Goal: Find specific page/section

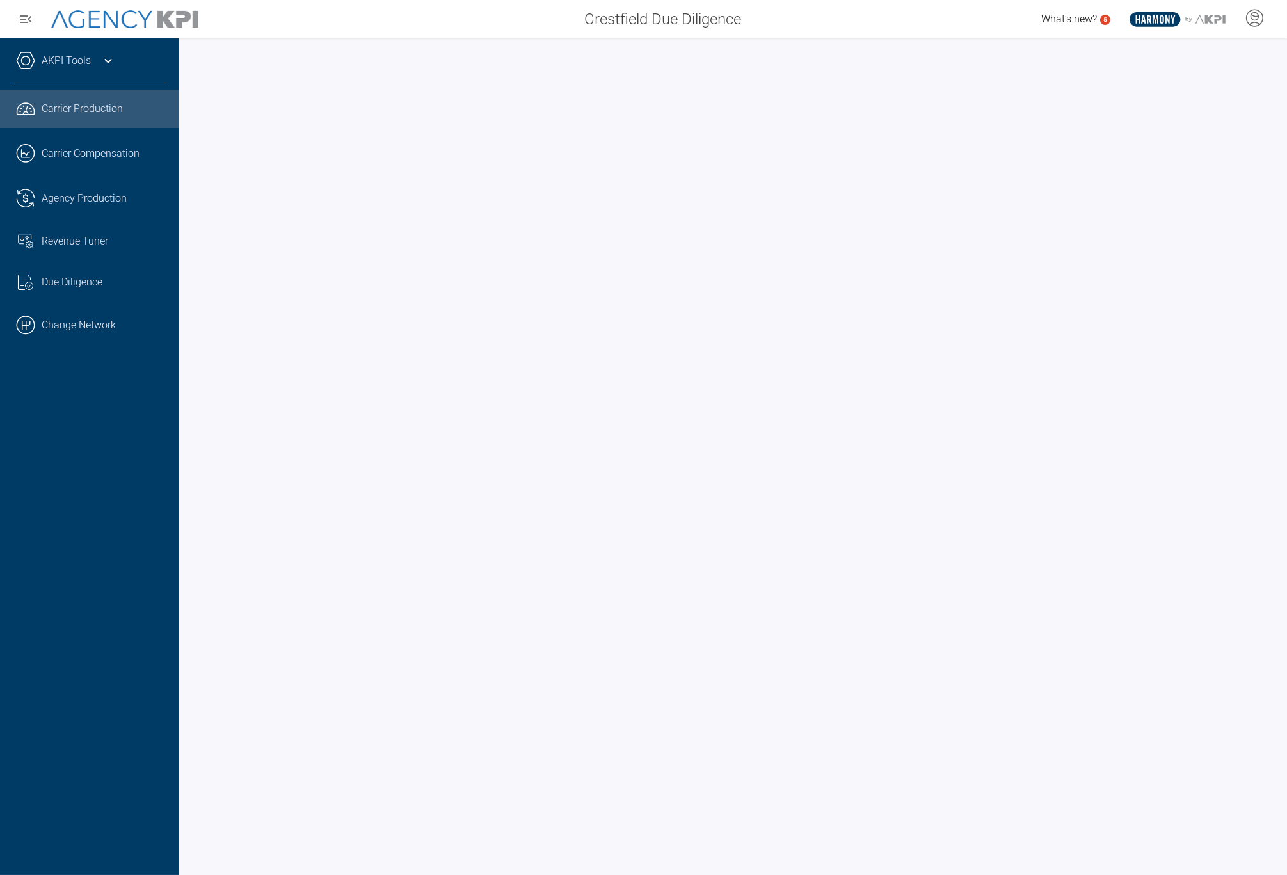
click at [83, 330] on link ".cls-1{fill:none;stroke:#000;stroke-linecap:round;stroke-linejoin:round;stroke-…" at bounding box center [89, 325] width 179 height 38
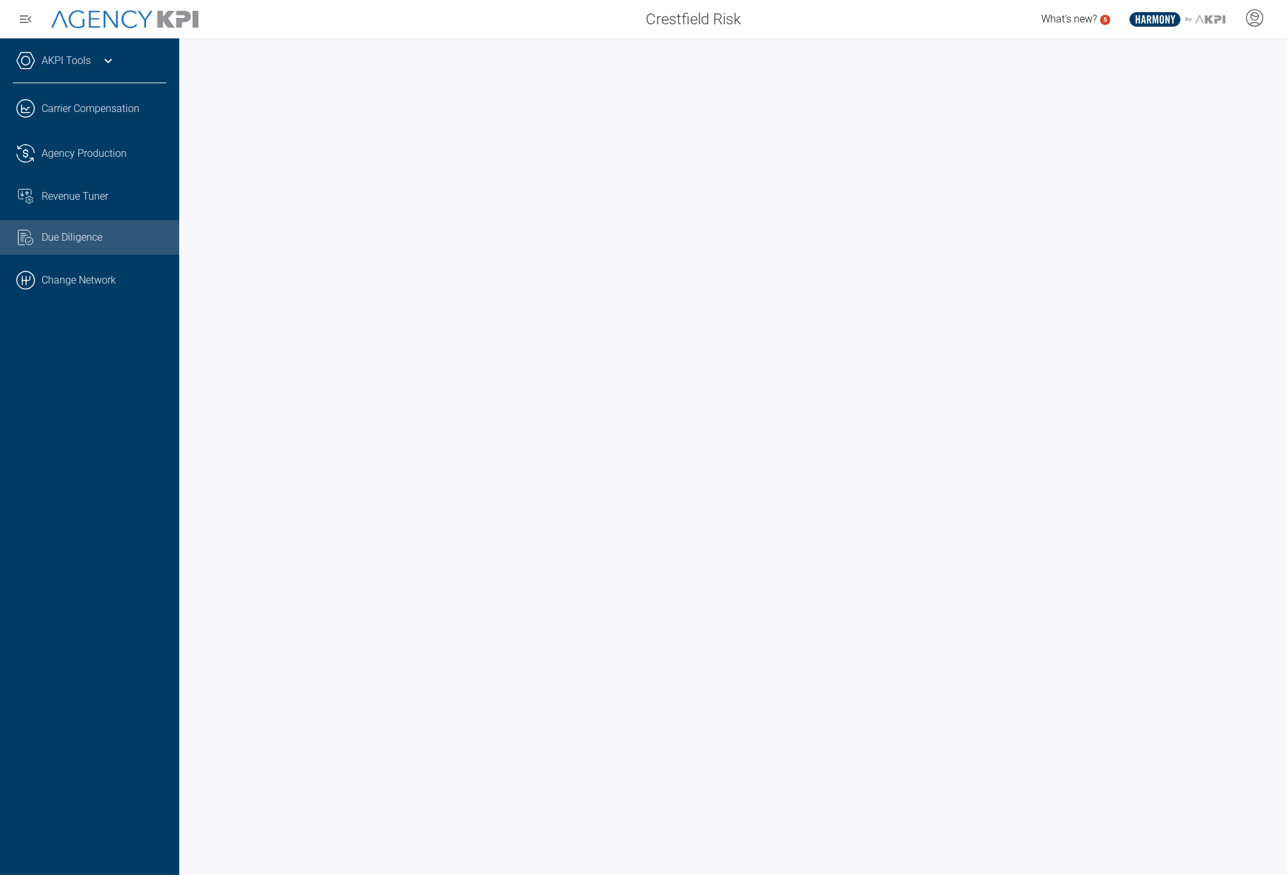
click at [110, 63] on icon at bounding box center [107, 60] width 15 height 15
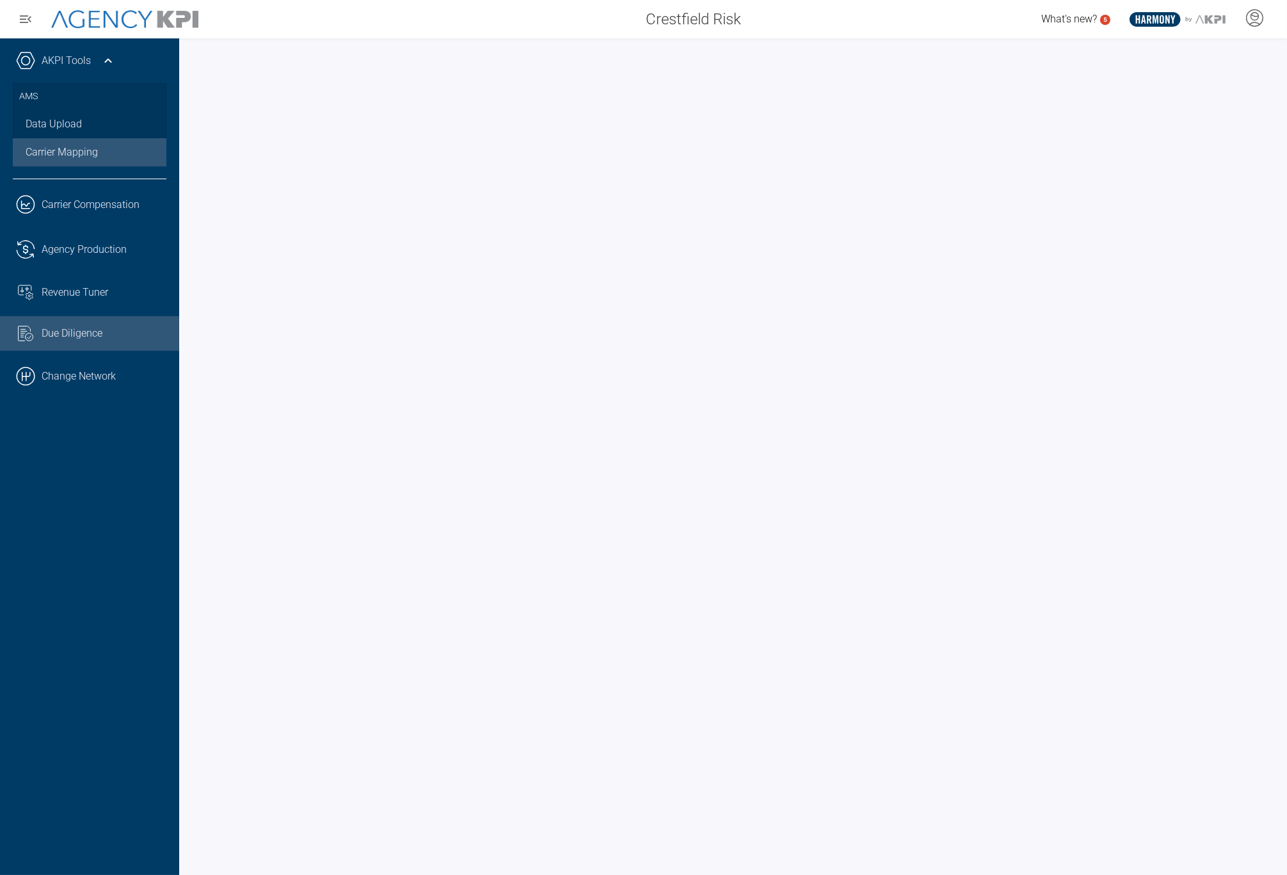
click at [90, 152] on link "Carrier Mapping" at bounding box center [90, 152] width 154 height 28
